Goal: Information Seeking & Learning: Check status

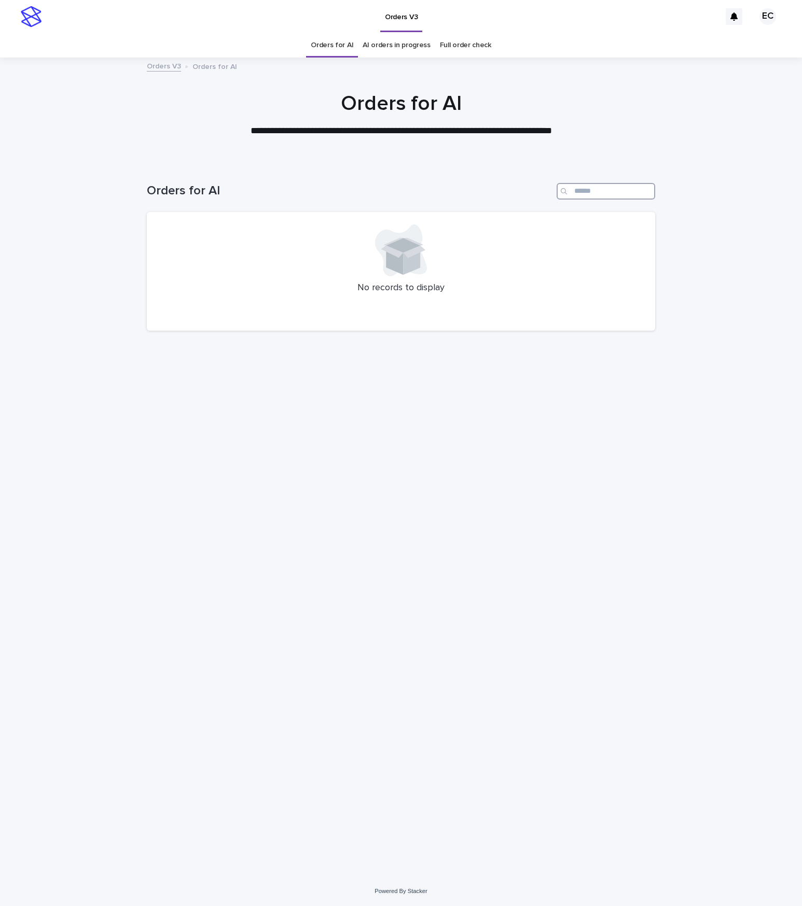
click at [622, 195] on input "Search" at bounding box center [605, 191] width 99 height 17
type input "*"
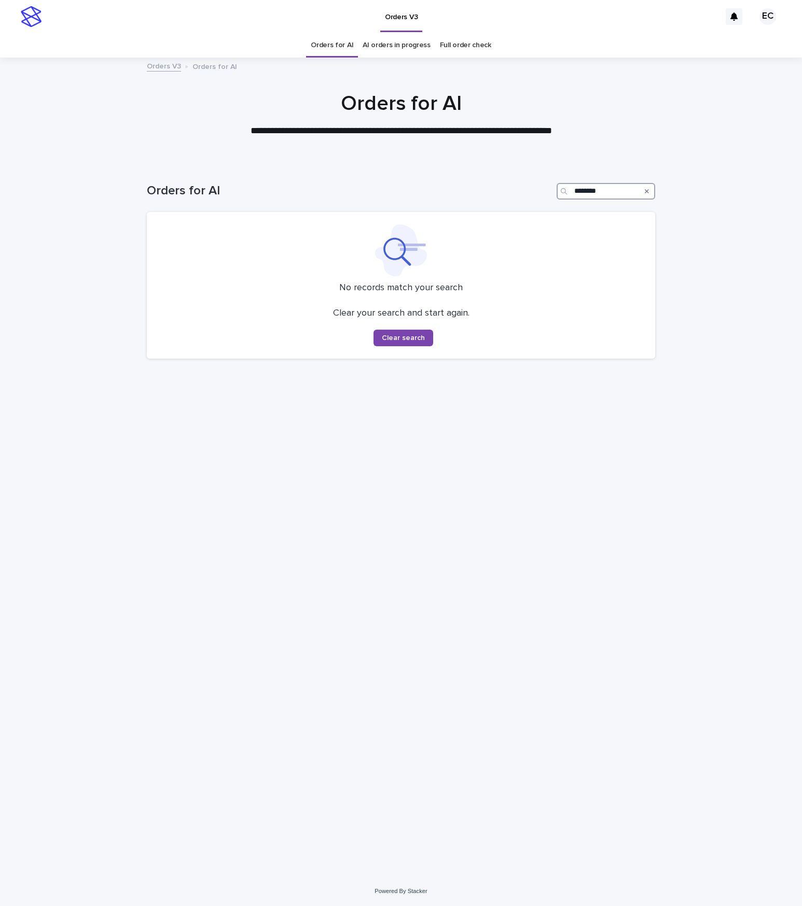
drag, startPoint x: 623, startPoint y: 191, endPoint x: 519, endPoint y: 175, distance: 106.0
click at [519, 175] on div "Orders for AI ********" at bounding box center [401, 187] width 508 height 50
type input "********"
drag, startPoint x: 646, startPoint y: 190, endPoint x: 638, endPoint y: 208, distance: 20.2
click at [646, 190] on icon "Search" at bounding box center [647, 191] width 4 height 6
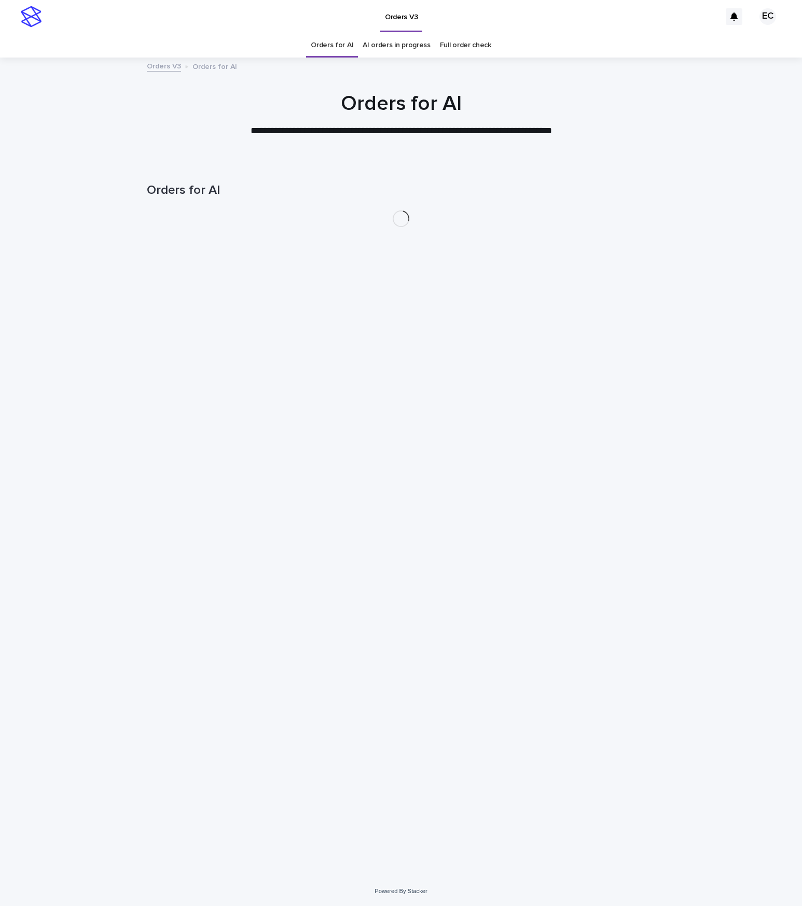
click at [362, 429] on div "Loading... Saving… Loading... Saving… Orders for AI" at bounding box center [401, 506] width 519 height 689
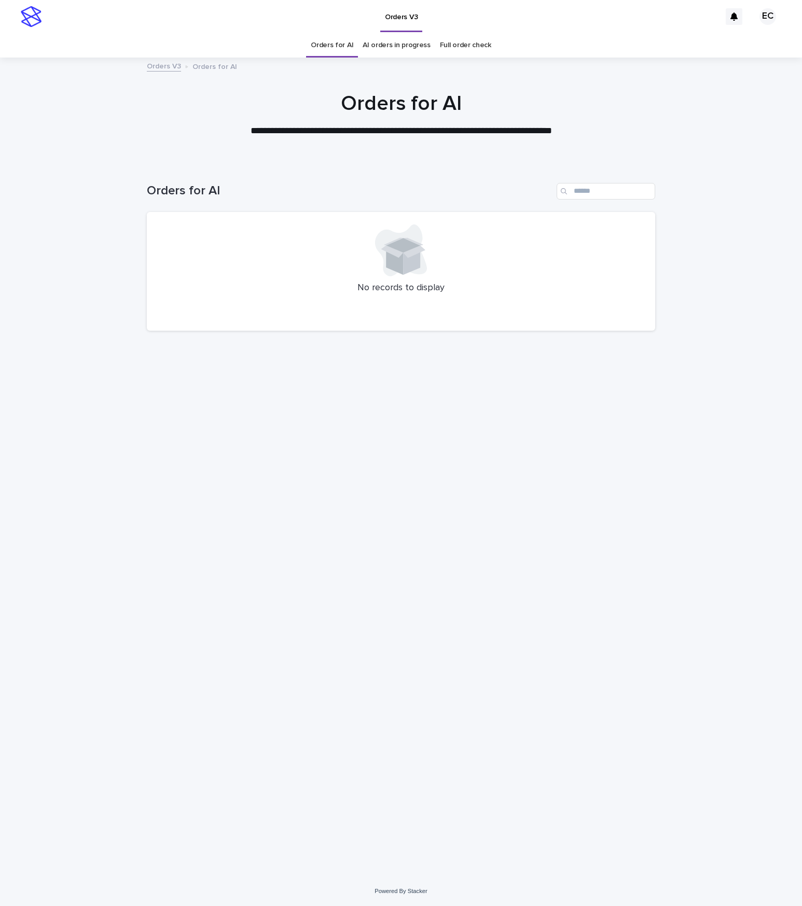
click at [277, 443] on div "Loading... Saving… Loading... Saving… Orders for AI No records to display" at bounding box center [401, 506] width 519 height 689
click at [442, 473] on div "Loading... Saving… Loading... Saving… Orders for AI No records to display" at bounding box center [401, 506] width 519 height 689
click at [372, 653] on div "Loading... Saving… Loading... Saving… Orders for AI No records to display" at bounding box center [401, 506] width 519 height 689
click at [517, 325] on div "No records to display" at bounding box center [401, 271] width 508 height 119
